Goal: Transaction & Acquisition: Purchase product/service

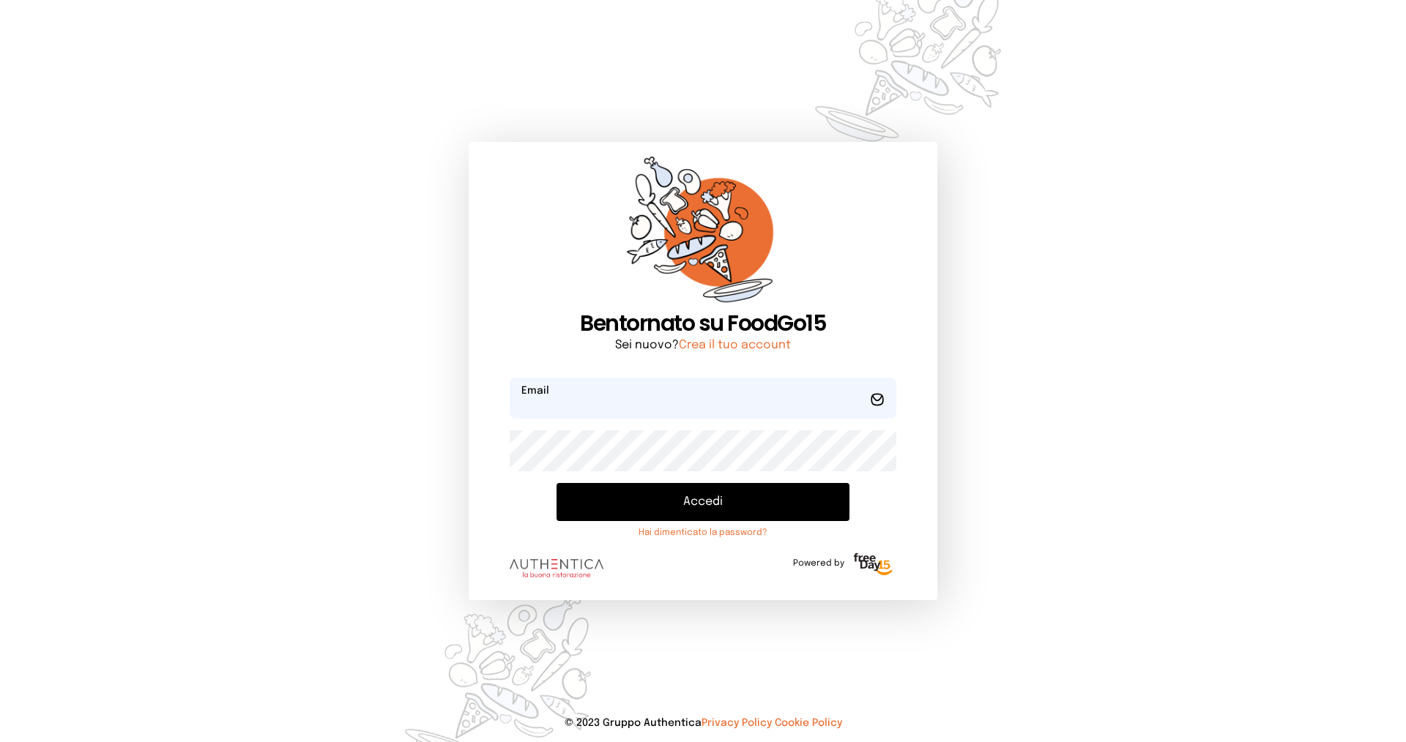
type input "**********"
click at [688, 492] on button "Accedi" at bounding box center [702, 502] width 293 height 38
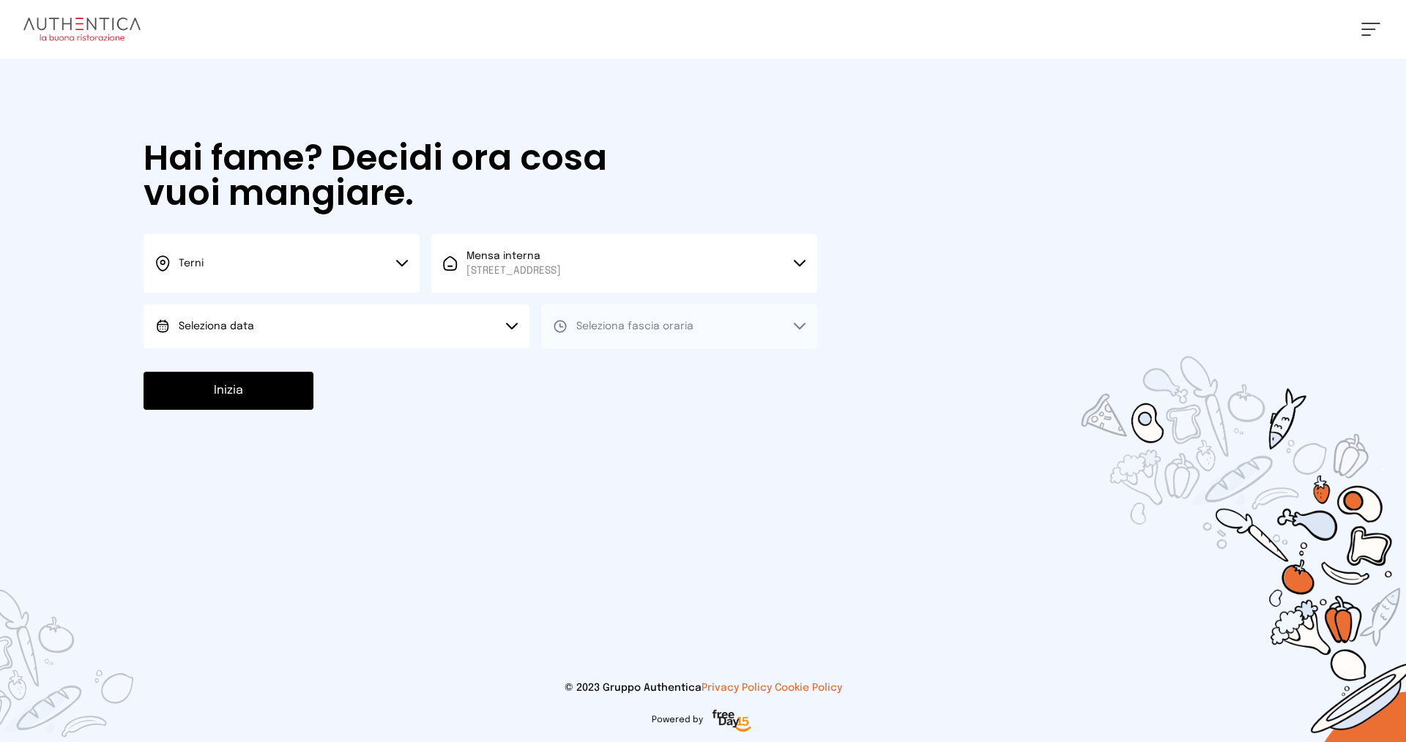
click at [361, 342] on button "Seleziona data" at bounding box center [337, 327] width 386 height 44
click at [338, 368] on li "[DATE], [DATE]" at bounding box center [337, 368] width 386 height 38
click at [614, 317] on button "Seleziona fascia oraria" at bounding box center [679, 327] width 276 height 44
click at [608, 356] on li "Pranzo" at bounding box center [679, 368] width 276 height 38
click at [248, 390] on button "Inizia" at bounding box center [229, 391] width 170 height 38
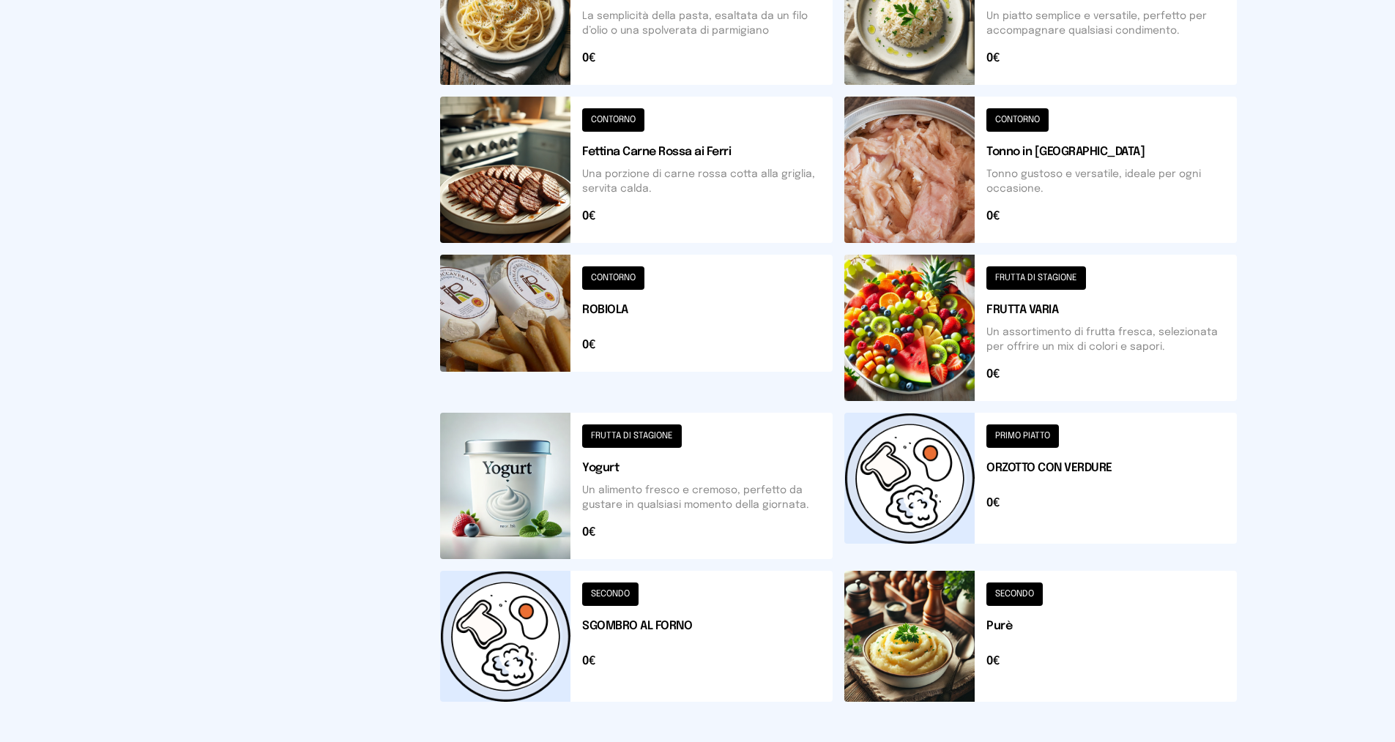
scroll to position [439, 0]
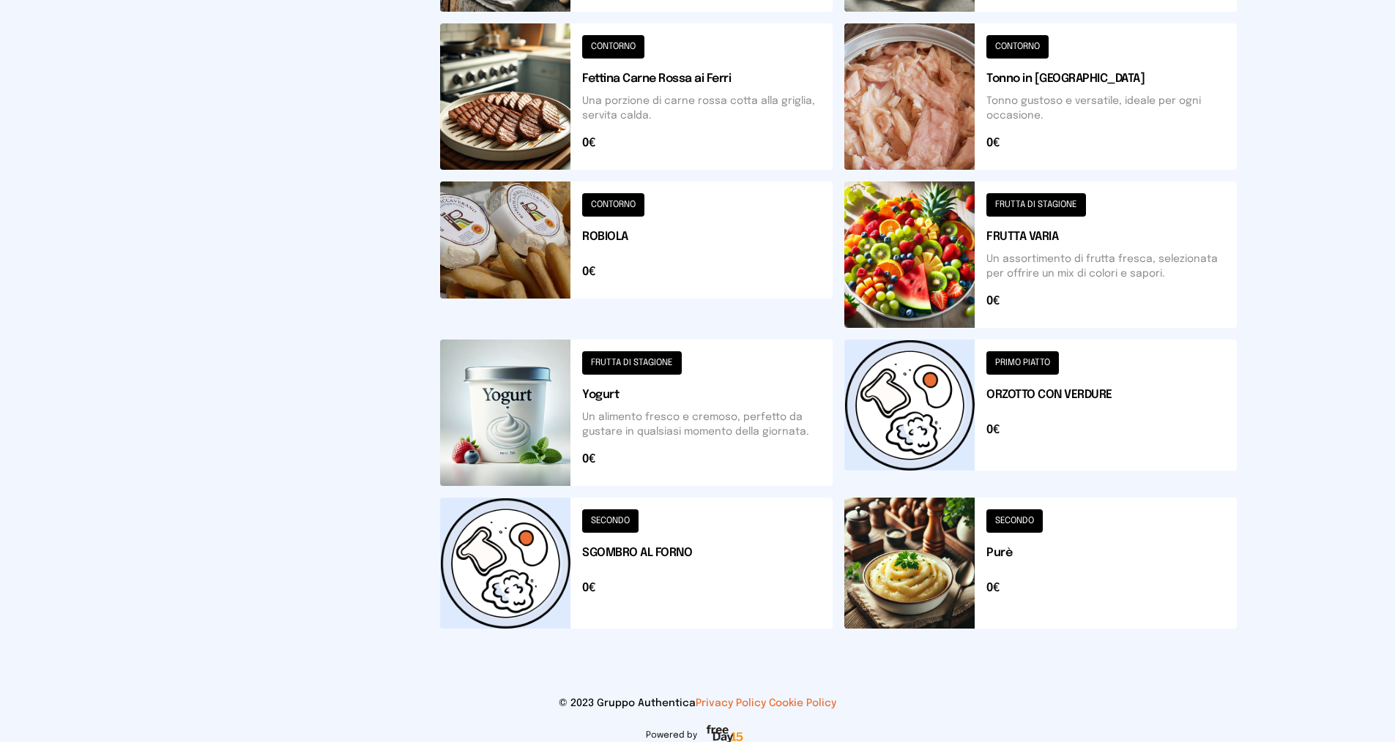
click at [1001, 544] on button at bounding box center [1040, 563] width 392 height 131
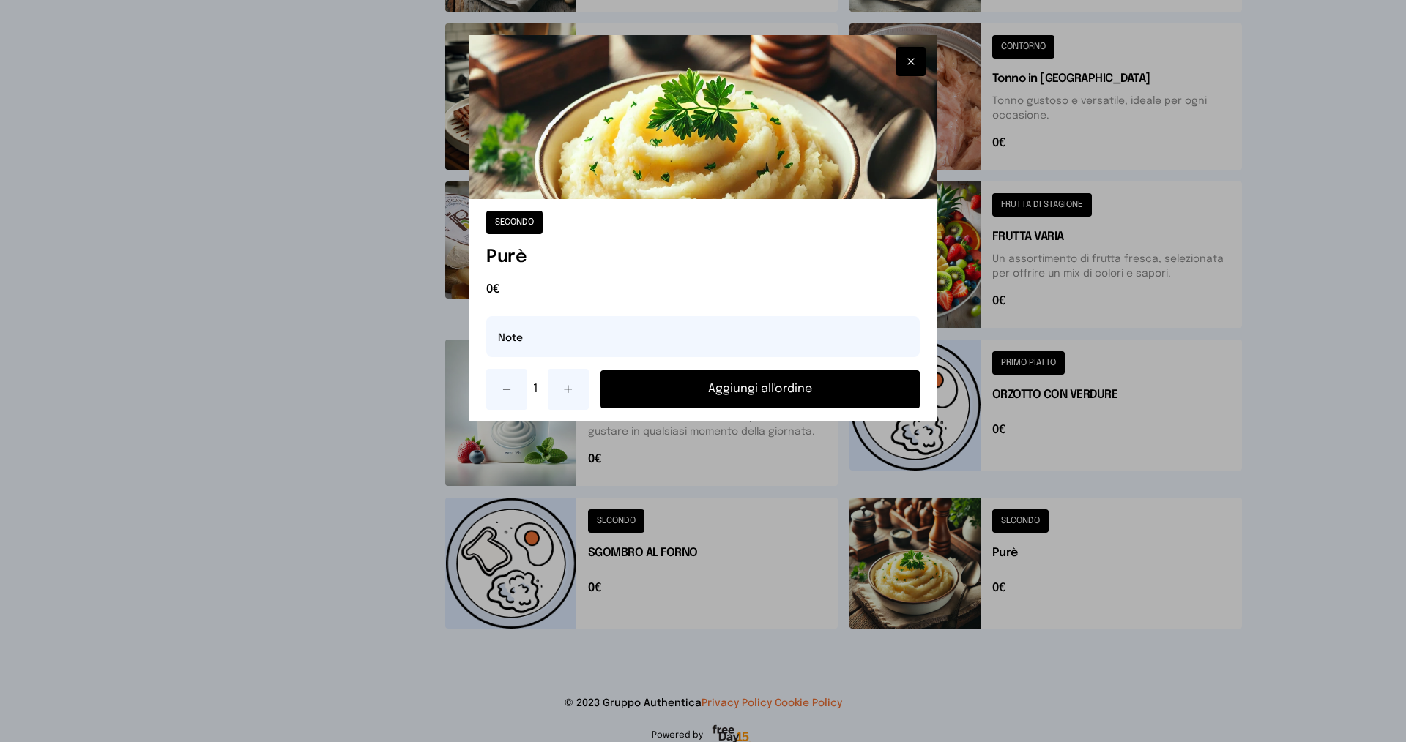
click at [735, 392] on button "Aggiungi all'ordine" at bounding box center [759, 390] width 319 height 38
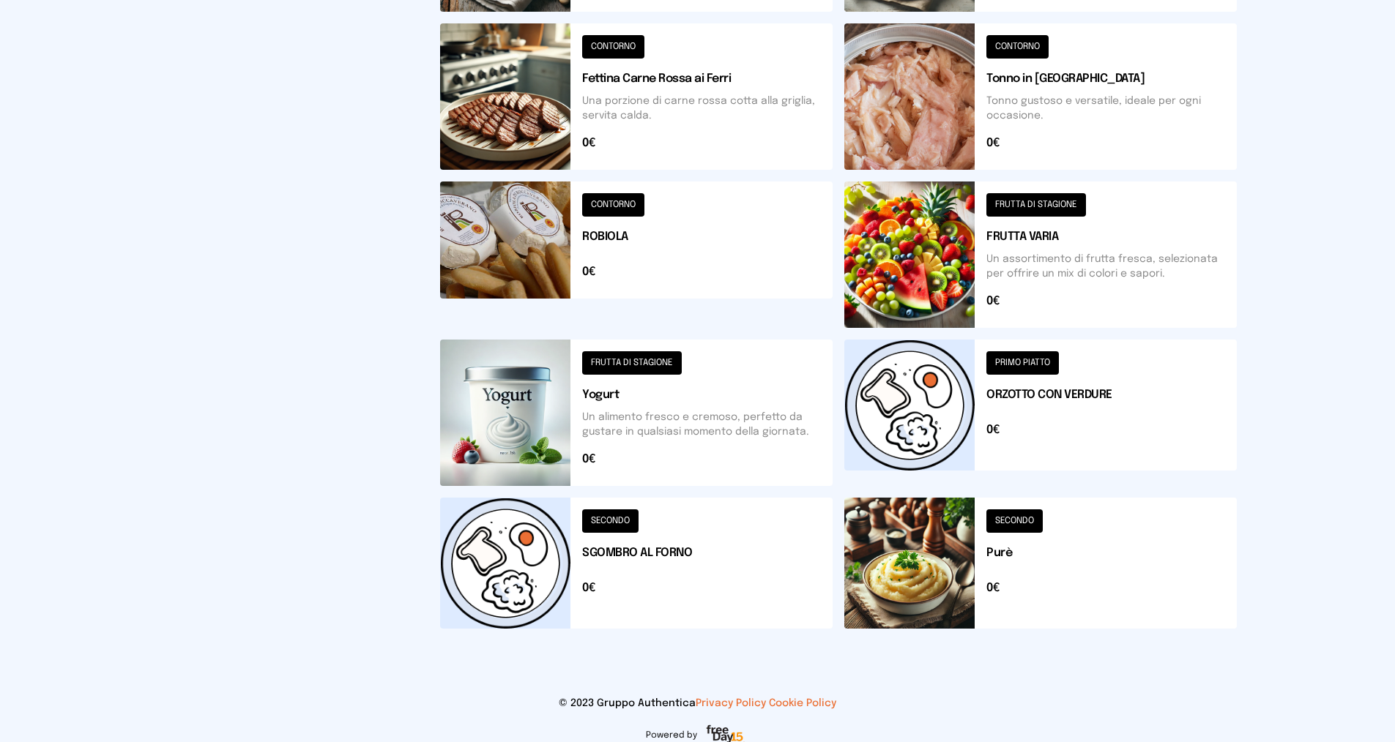
click at [606, 228] on button at bounding box center [636, 255] width 392 height 146
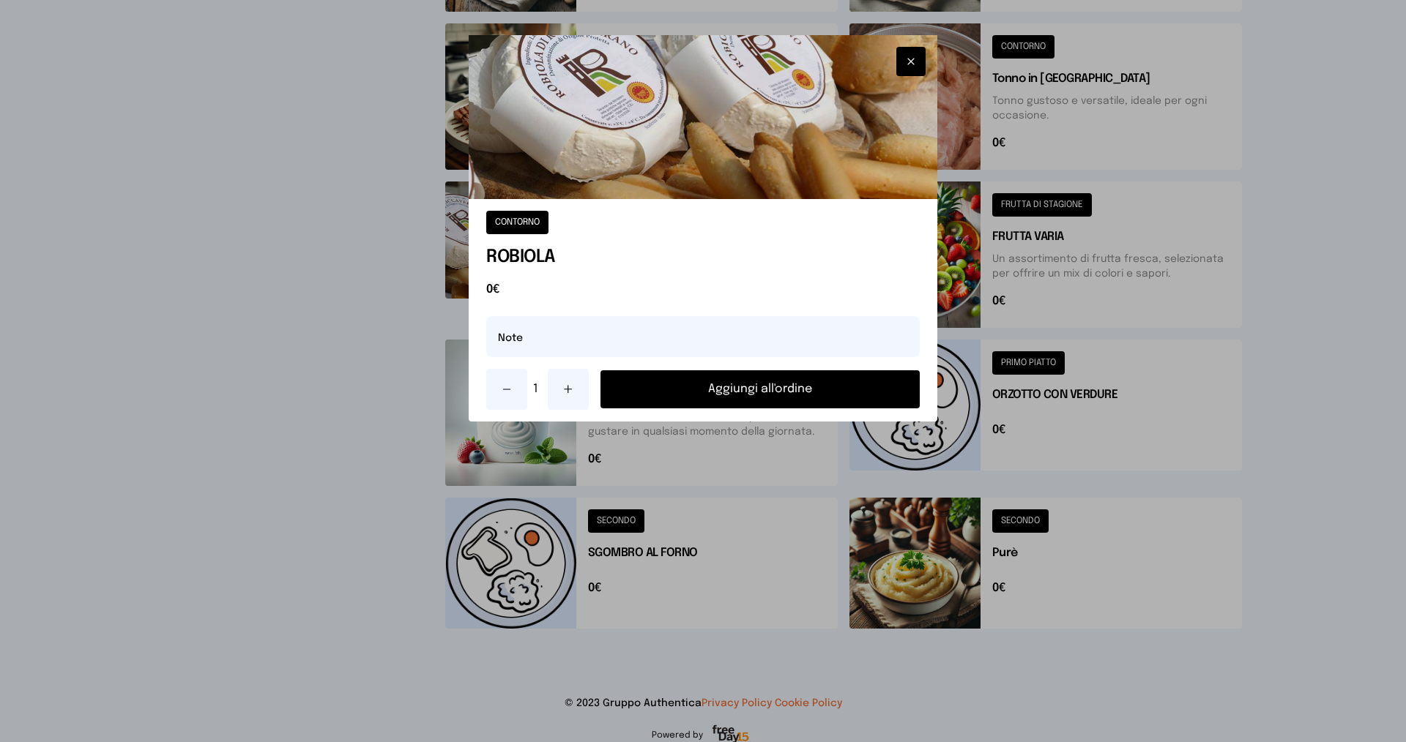
click at [644, 388] on button "Aggiungi all'ordine" at bounding box center [759, 390] width 319 height 38
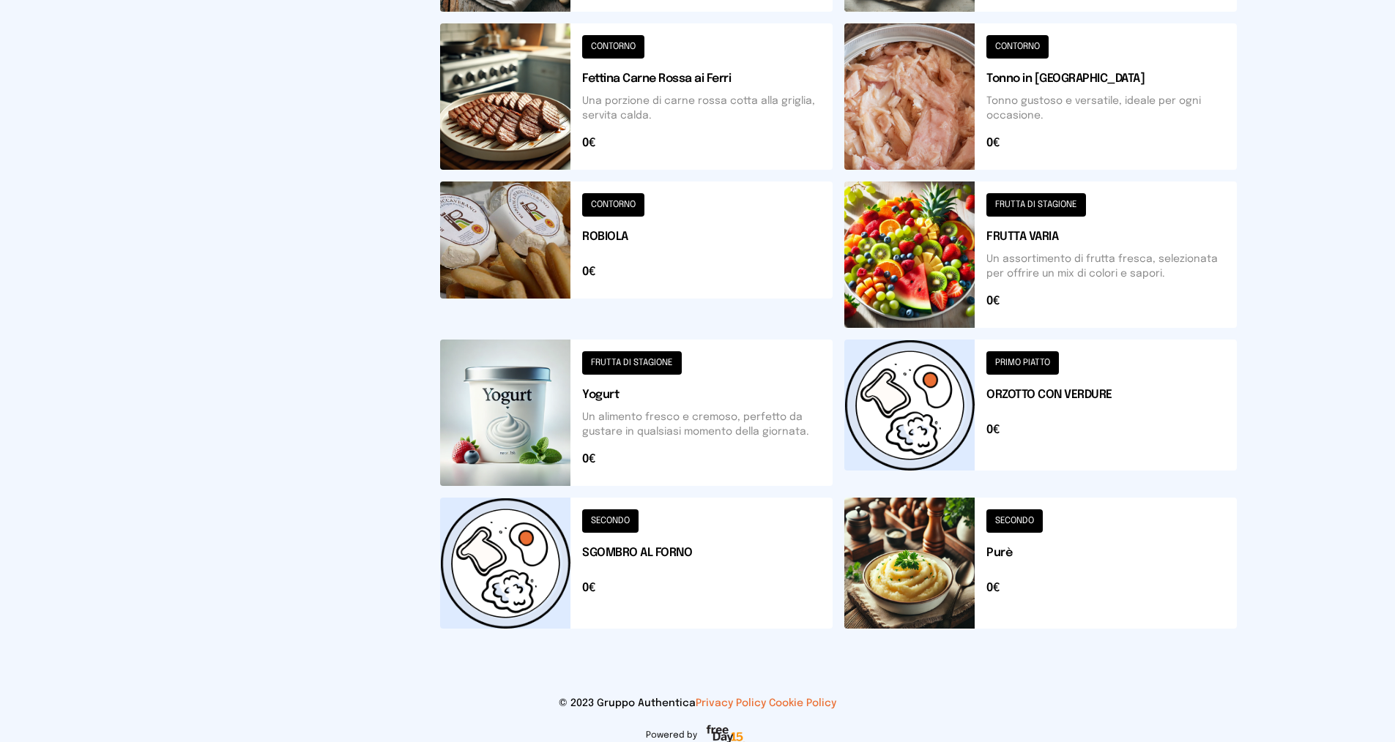
click at [1047, 396] on button at bounding box center [1040, 413] width 392 height 146
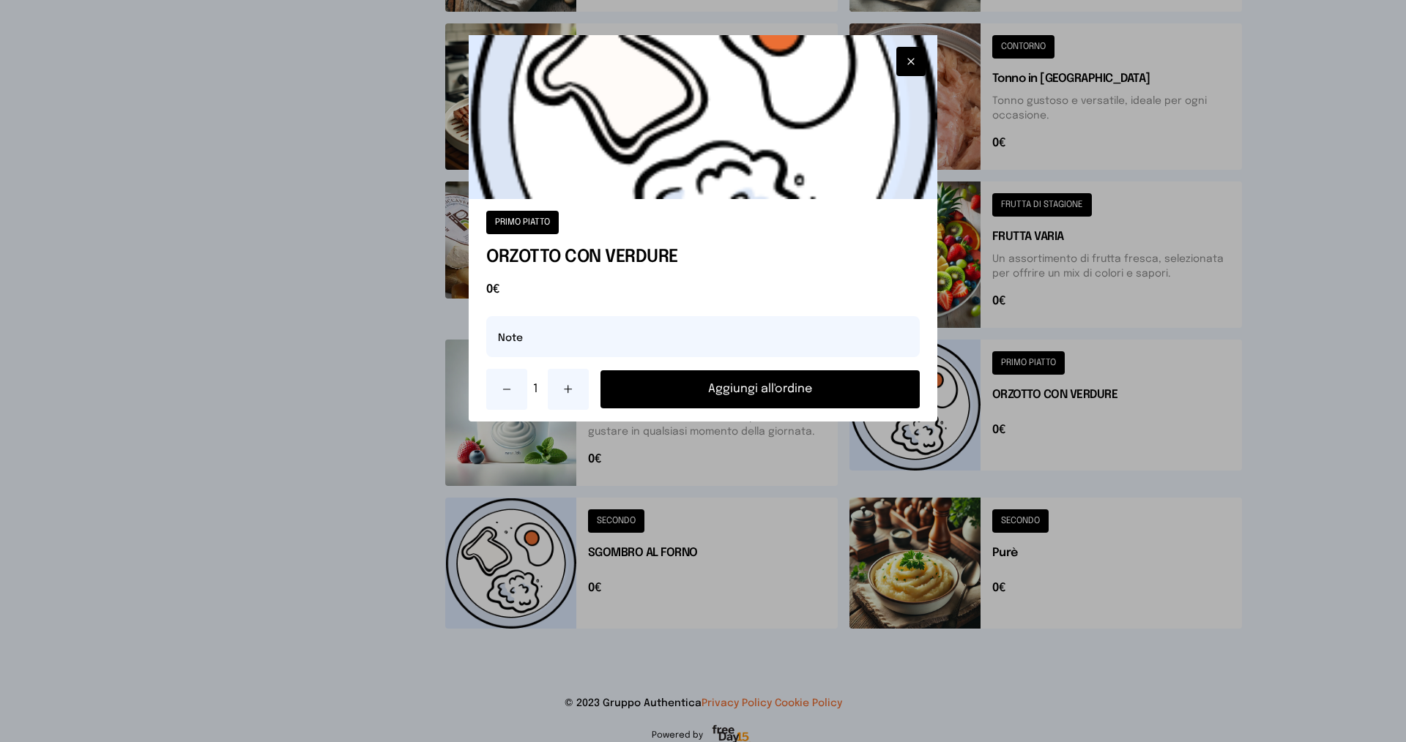
click at [846, 381] on button "Aggiungi all'ordine" at bounding box center [759, 390] width 319 height 38
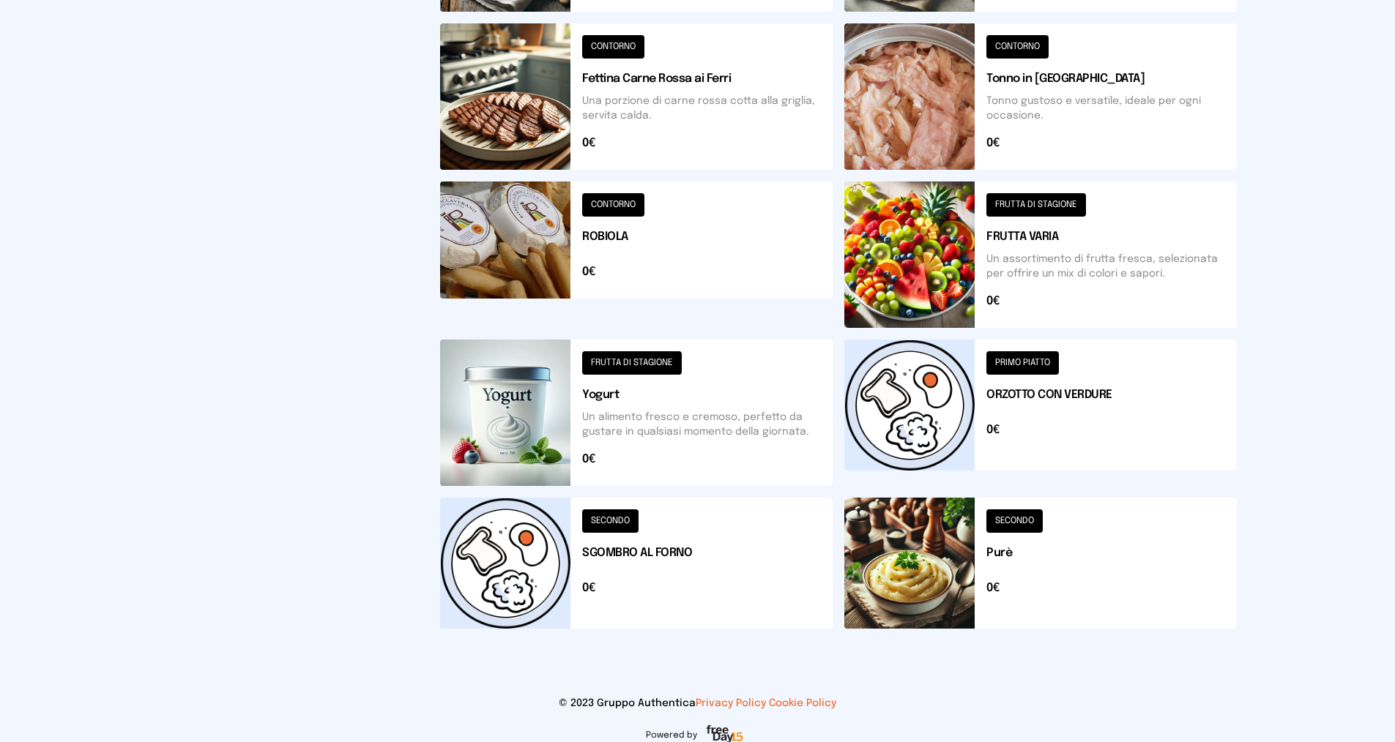
click at [606, 388] on button at bounding box center [636, 413] width 392 height 146
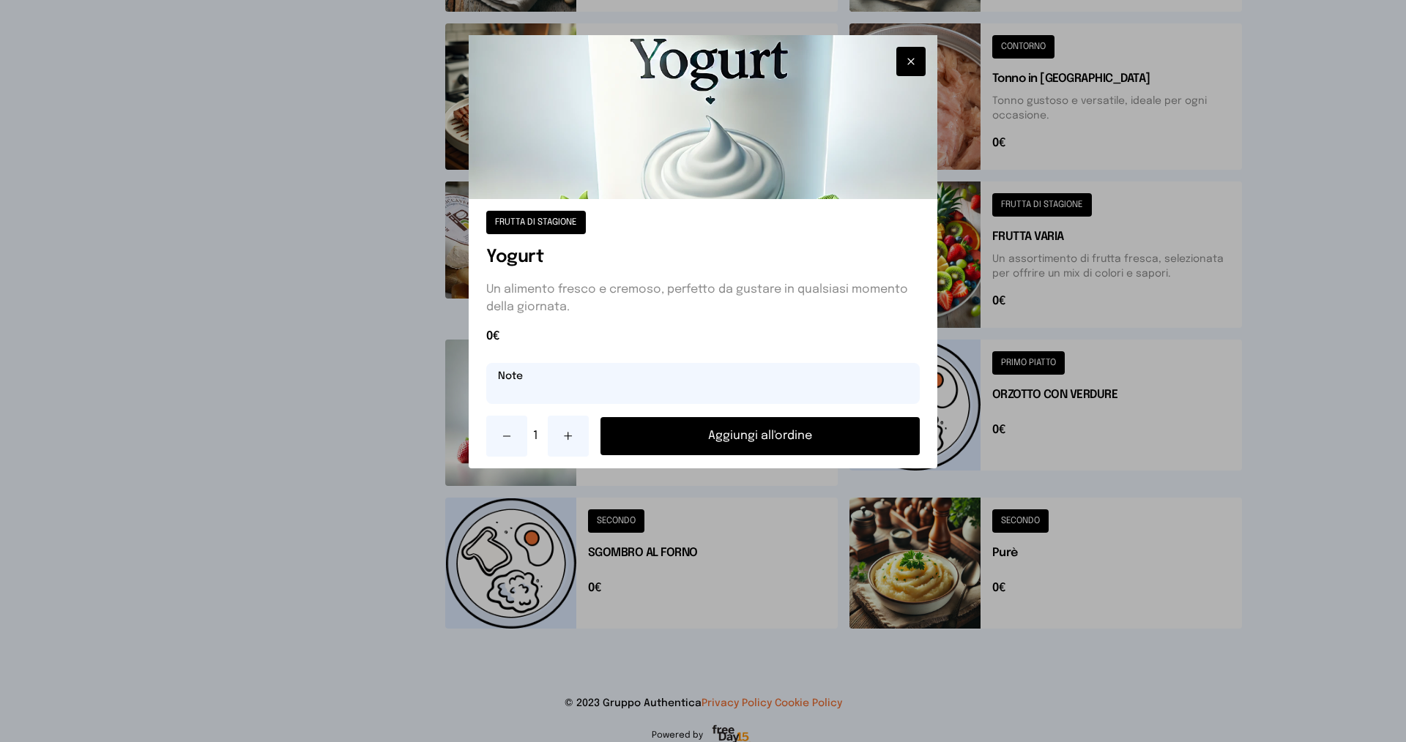
click at [540, 389] on input "text" at bounding box center [702, 383] width 433 height 41
type input "*****"
click at [688, 441] on button "Aggiungi all'ordine" at bounding box center [759, 436] width 319 height 38
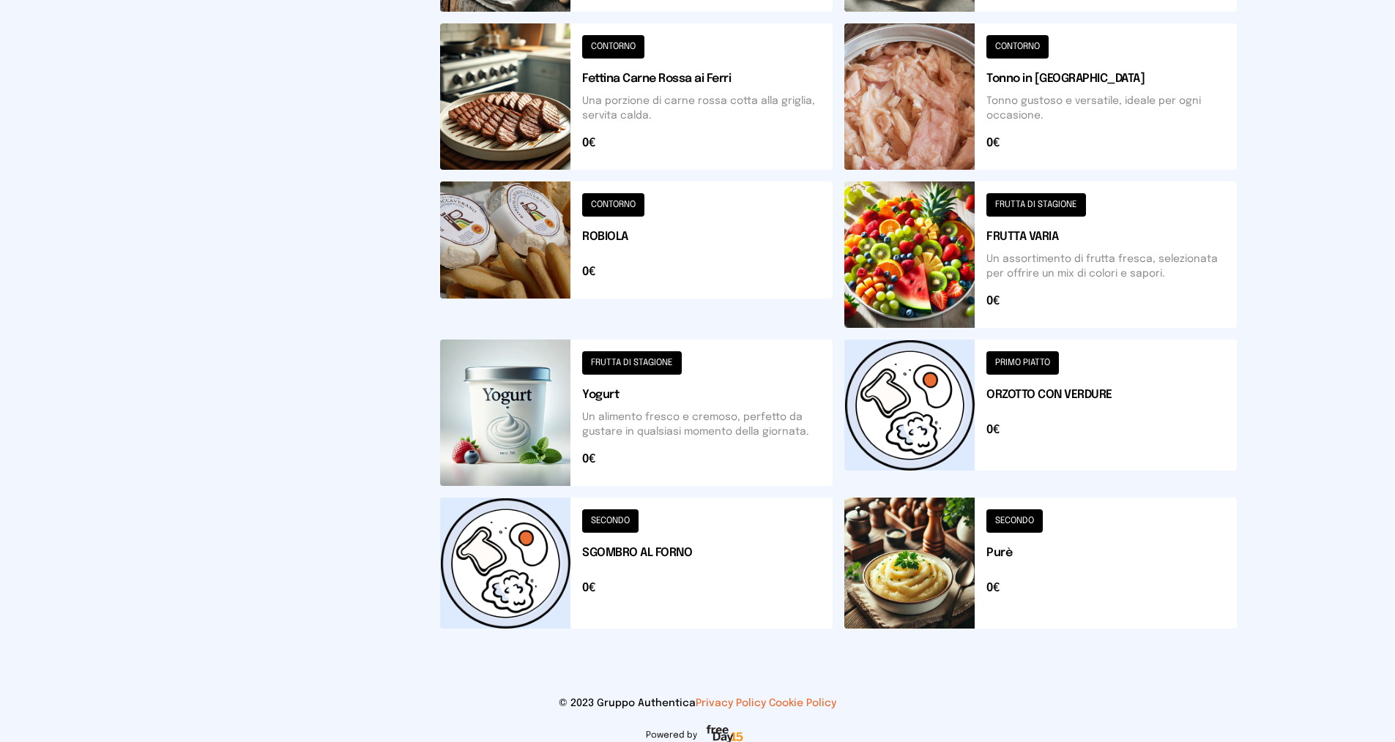
click at [1051, 239] on button at bounding box center [1040, 255] width 392 height 146
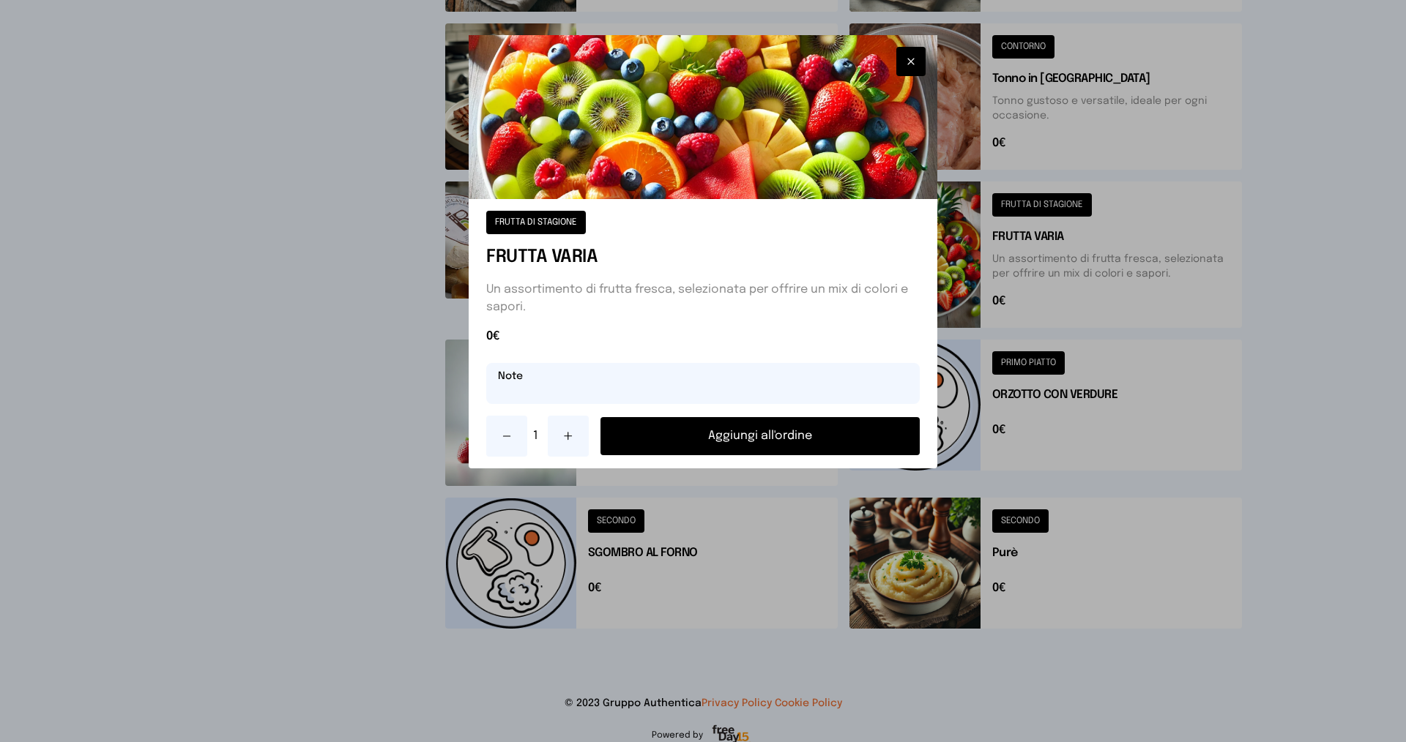
click at [600, 390] on input "text" at bounding box center [702, 383] width 433 height 41
type input "*****"
click at [738, 428] on button "Aggiungi all'ordine" at bounding box center [759, 436] width 319 height 38
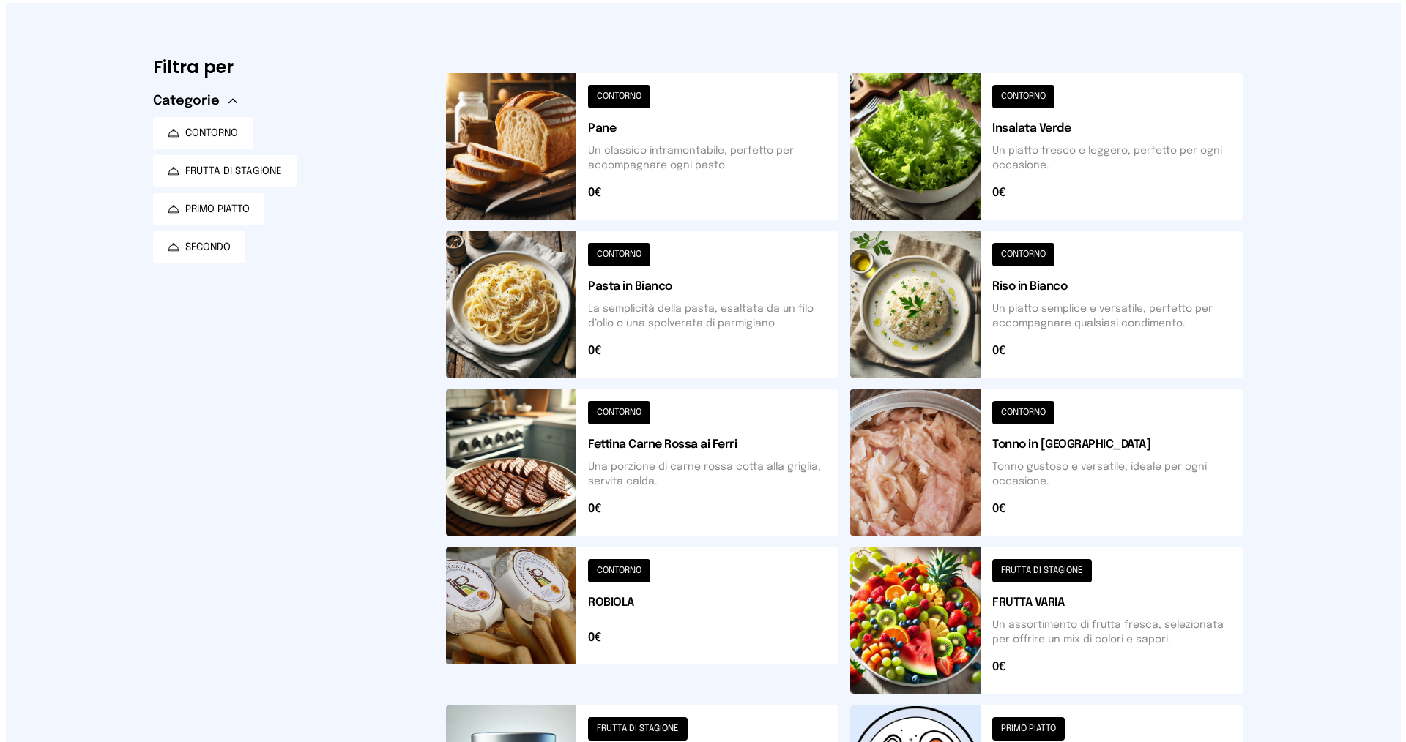
scroll to position [0, 0]
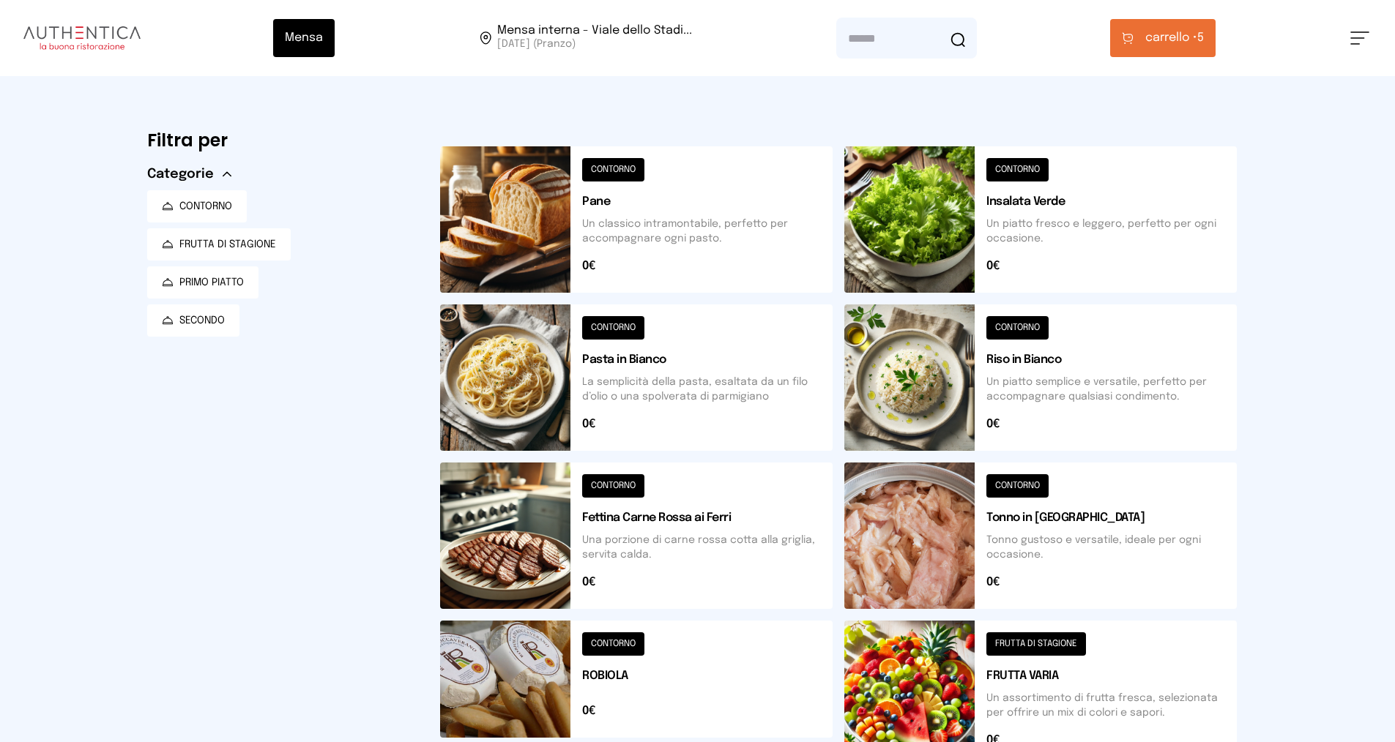
click at [1141, 48] on button "carrello • 5" at bounding box center [1162, 38] width 105 height 38
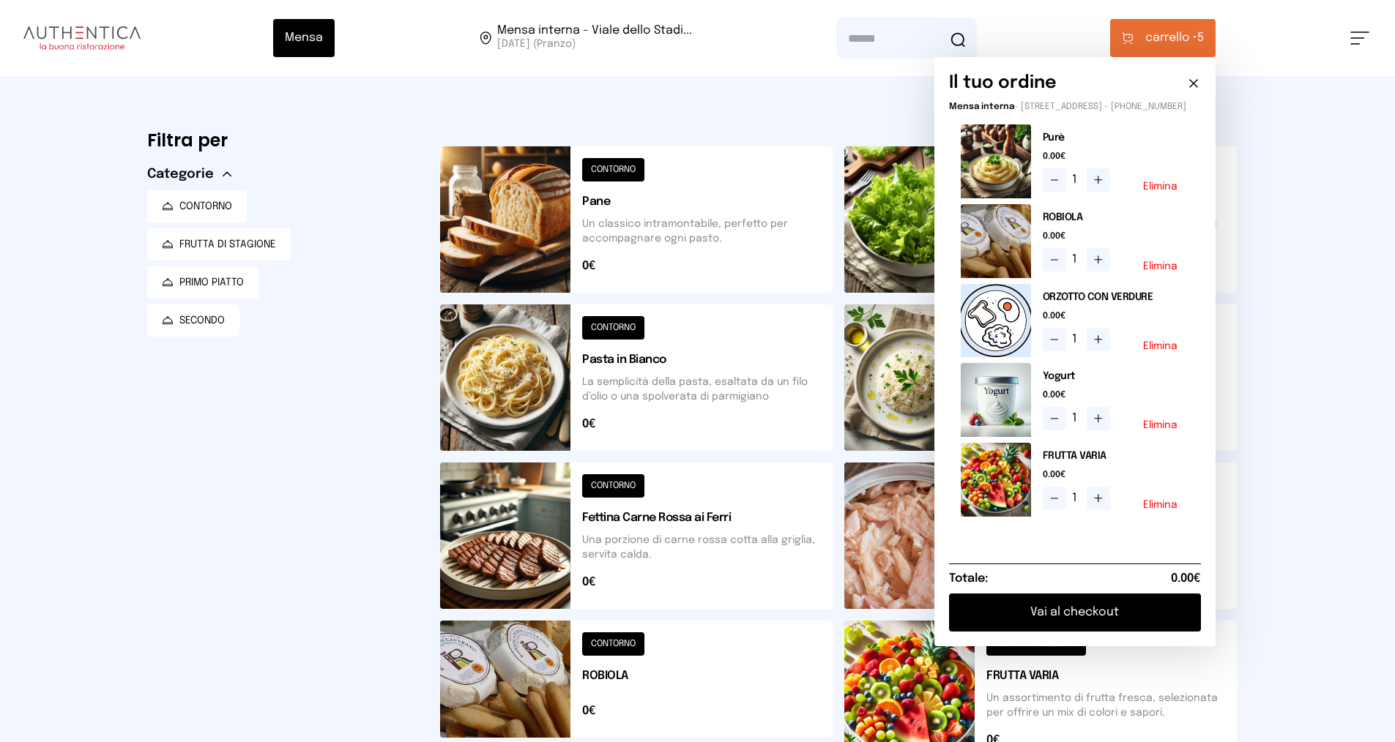
click at [1034, 619] on button "Vai al checkout" at bounding box center [1075, 613] width 252 height 38
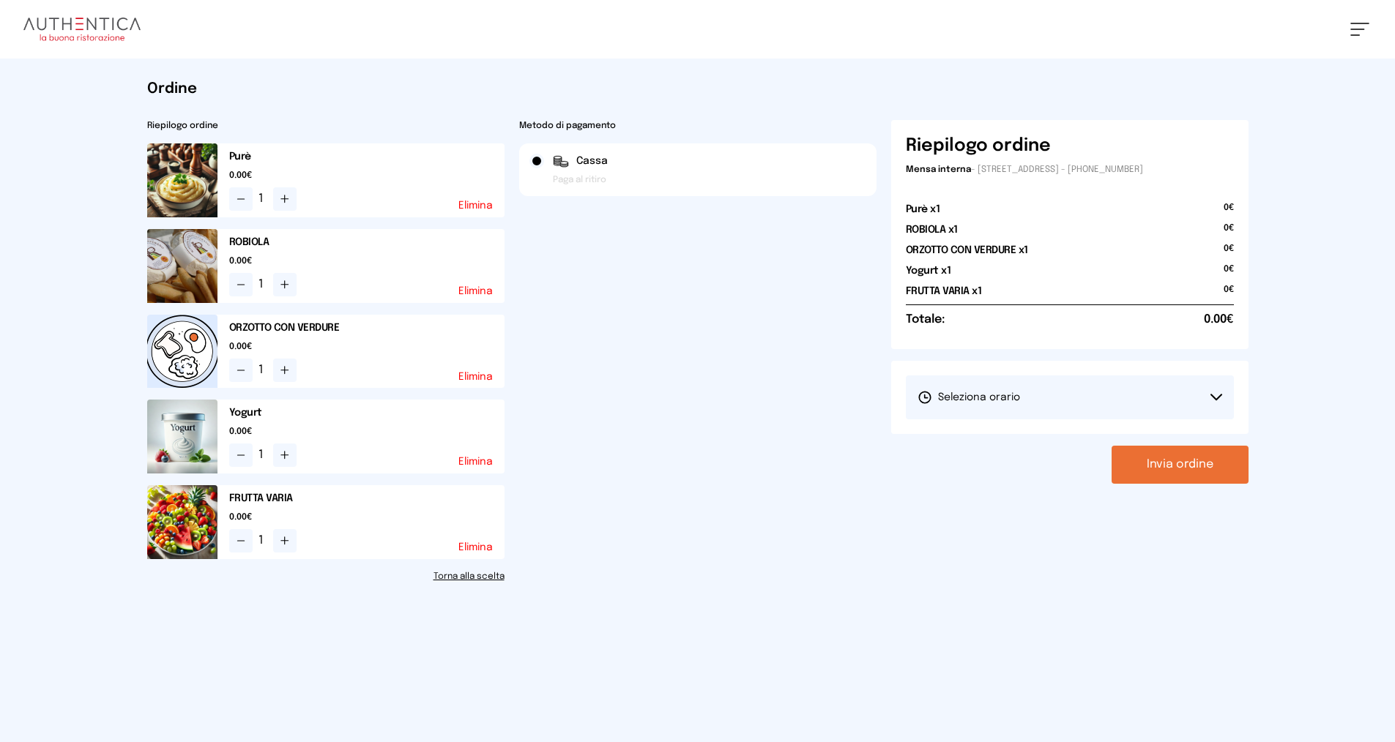
click at [978, 385] on button "Seleziona orario" at bounding box center [1070, 398] width 328 height 44
click at [946, 434] on span "1° Turno (13:00 - 15:00)" at bounding box center [972, 438] width 111 height 15
click at [1167, 467] on button "Invia ordine" at bounding box center [1180, 465] width 137 height 38
